Goal: Entertainment & Leisure: Consume media (video, audio)

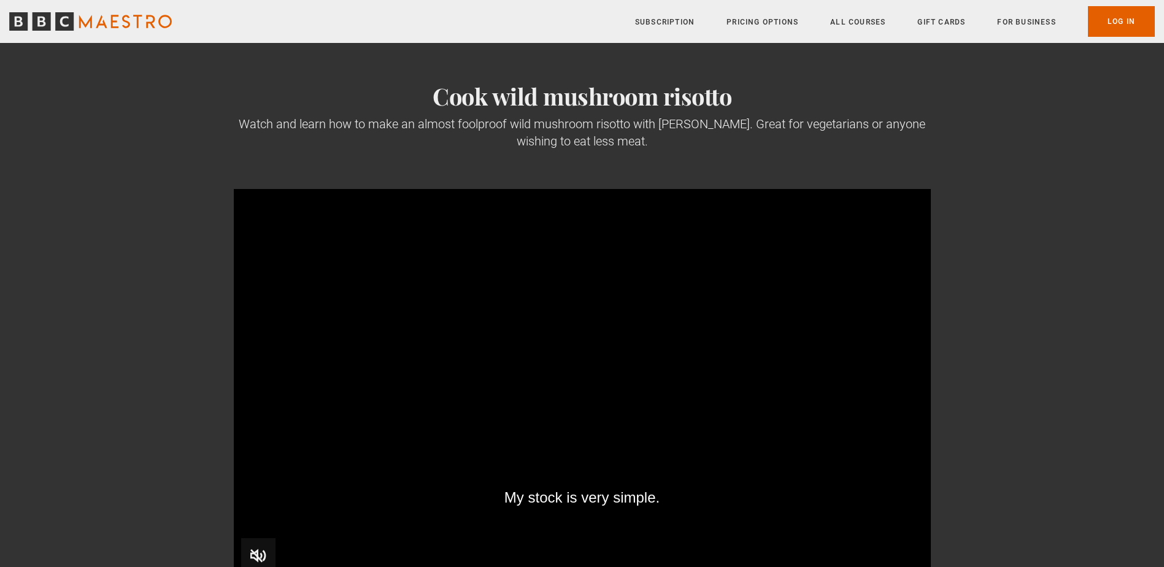
scroll to position [61, 0]
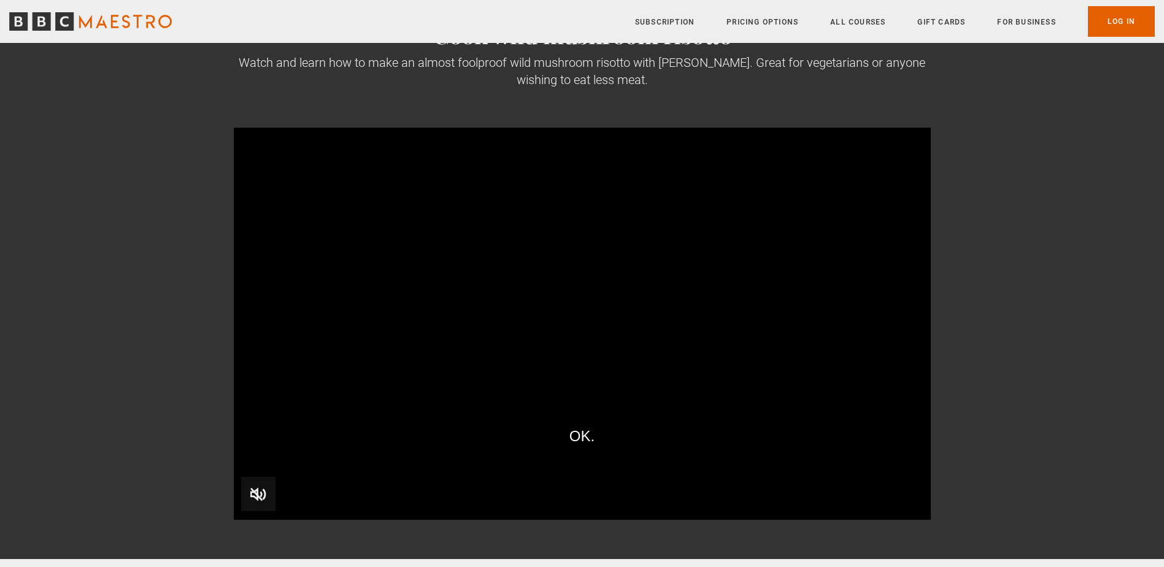
click at [523, 303] on video "Video Player" at bounding box center [582, 324] width 697 height 392
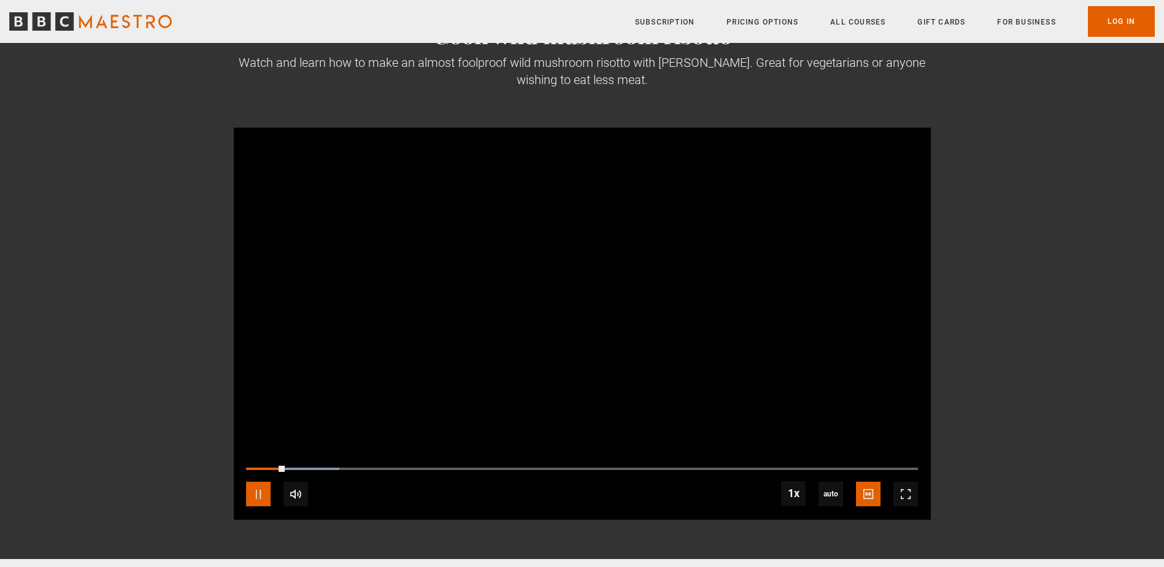
click at [250, 492] on span "Video Player" at bounding box center [258, 494] width 25 height 25
click at [1004, 95] on section "Cook wild mushroom risotto Watch and learn how to make an almost foolproof wild…" at bounding box center [582, 270] width 1164 height 577
click at [261, 496] on span "Video Player" at bounding box center [258, 494] width 25 height 25
click at [261, 468] on div "00:18" at bounding box center [253, 469] width 15 height 4
click at [254, 468] on div "00:09" at bounding box center [255, 469] width 2 height 4
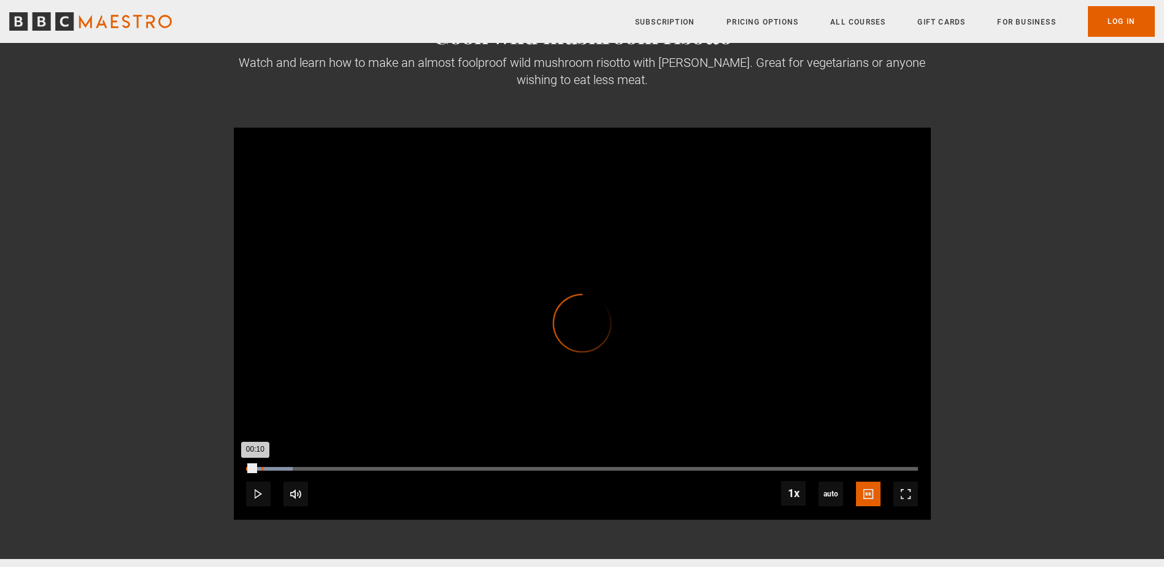
click at [261, 469] on div "Loaded : 6.93% 00:18 00:10" at bounding box center [581, 469] width 671 height 4
click at [261, 469] on div "Loaded : 13.22% 00:18 00:18" at bounding box center [581, 469] width 671 height 4
click at [382, 444] on video "Video Player" at bounding box center [582, 324] width 697 height 392
